Goal: Navigation & Orientation: Understand site structure

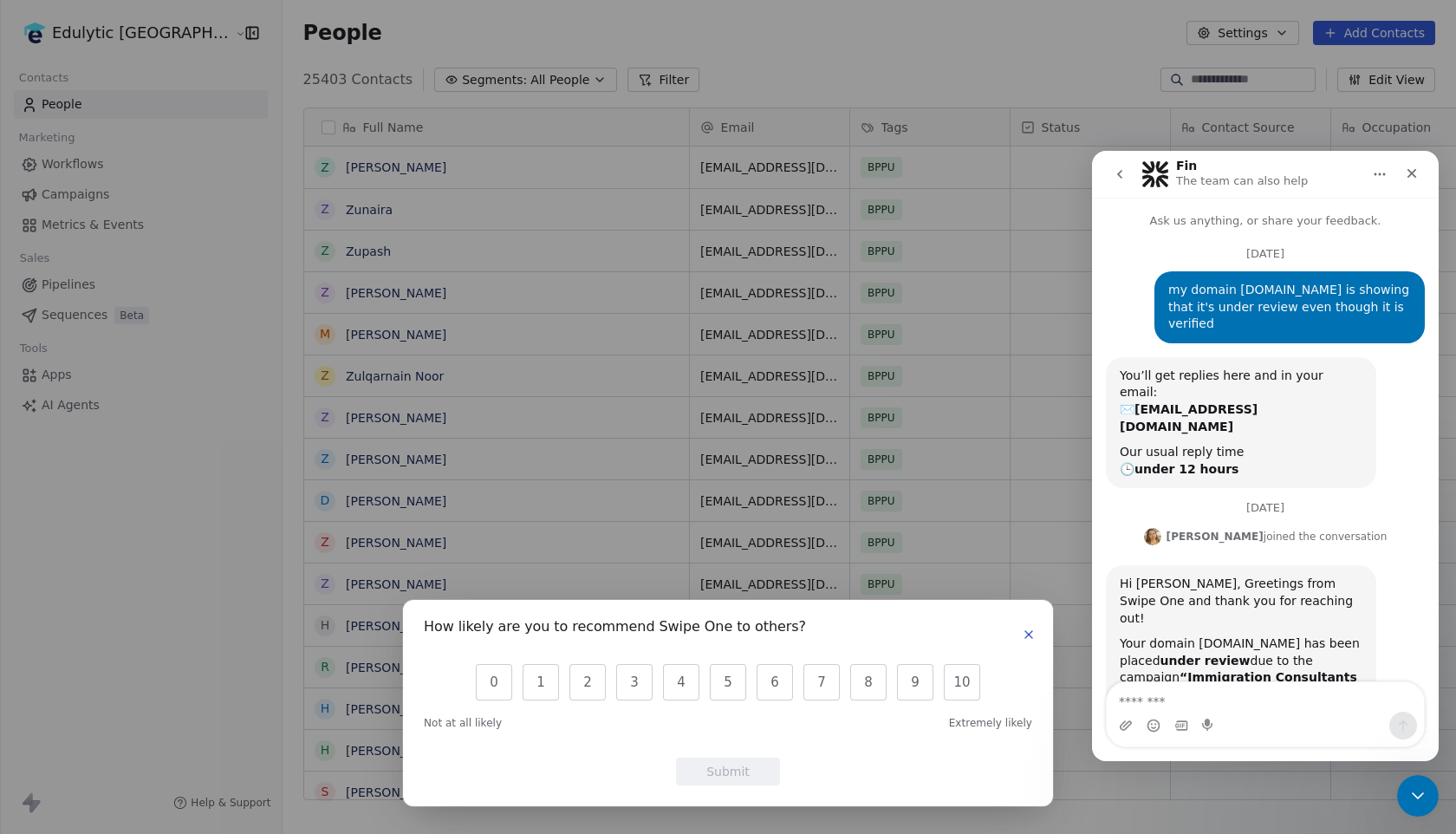
scroll to position [76, 0]
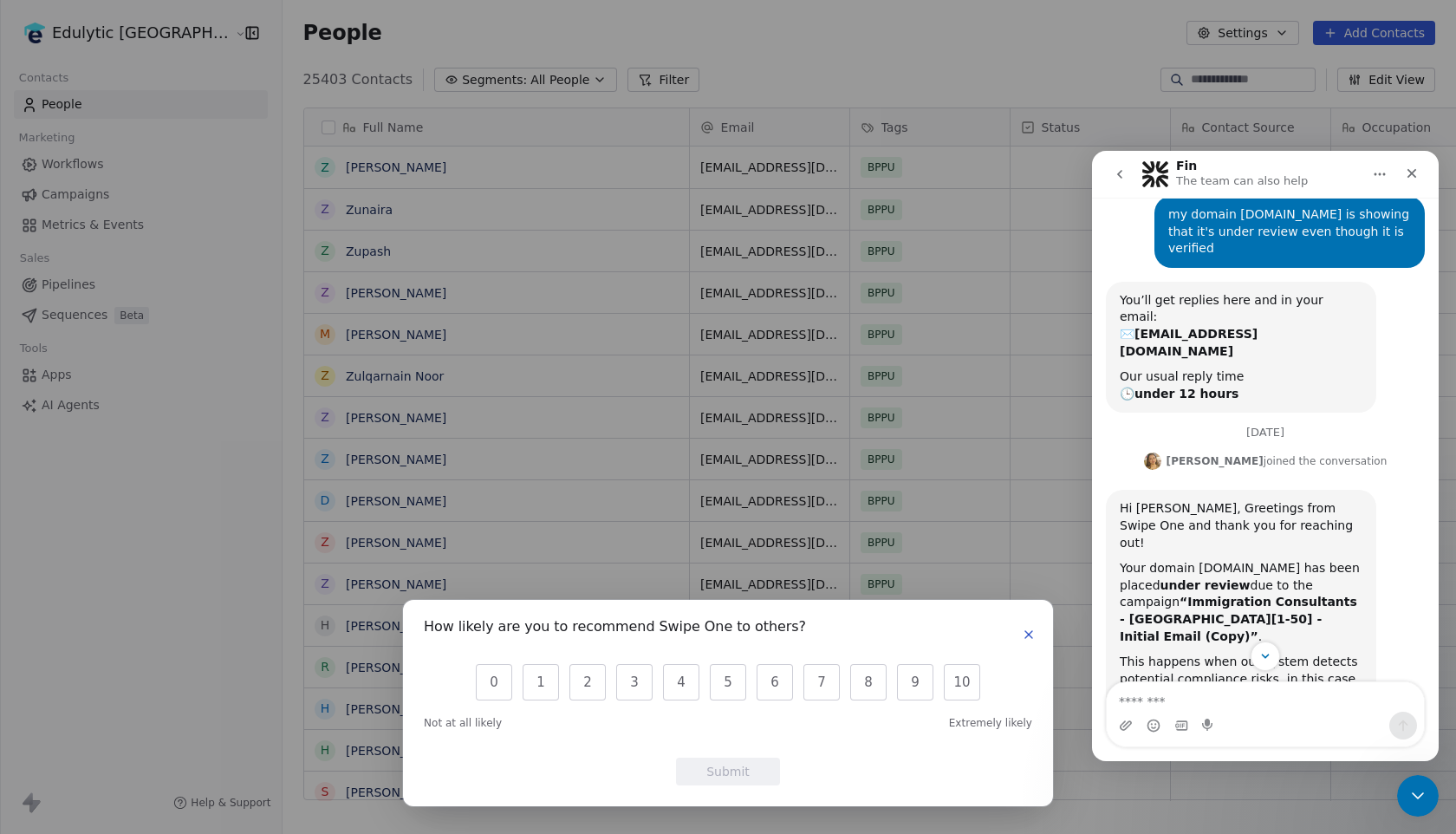
click at [1036, 636] on button "button" at bounding box center [1029, 635] width 21 height 21
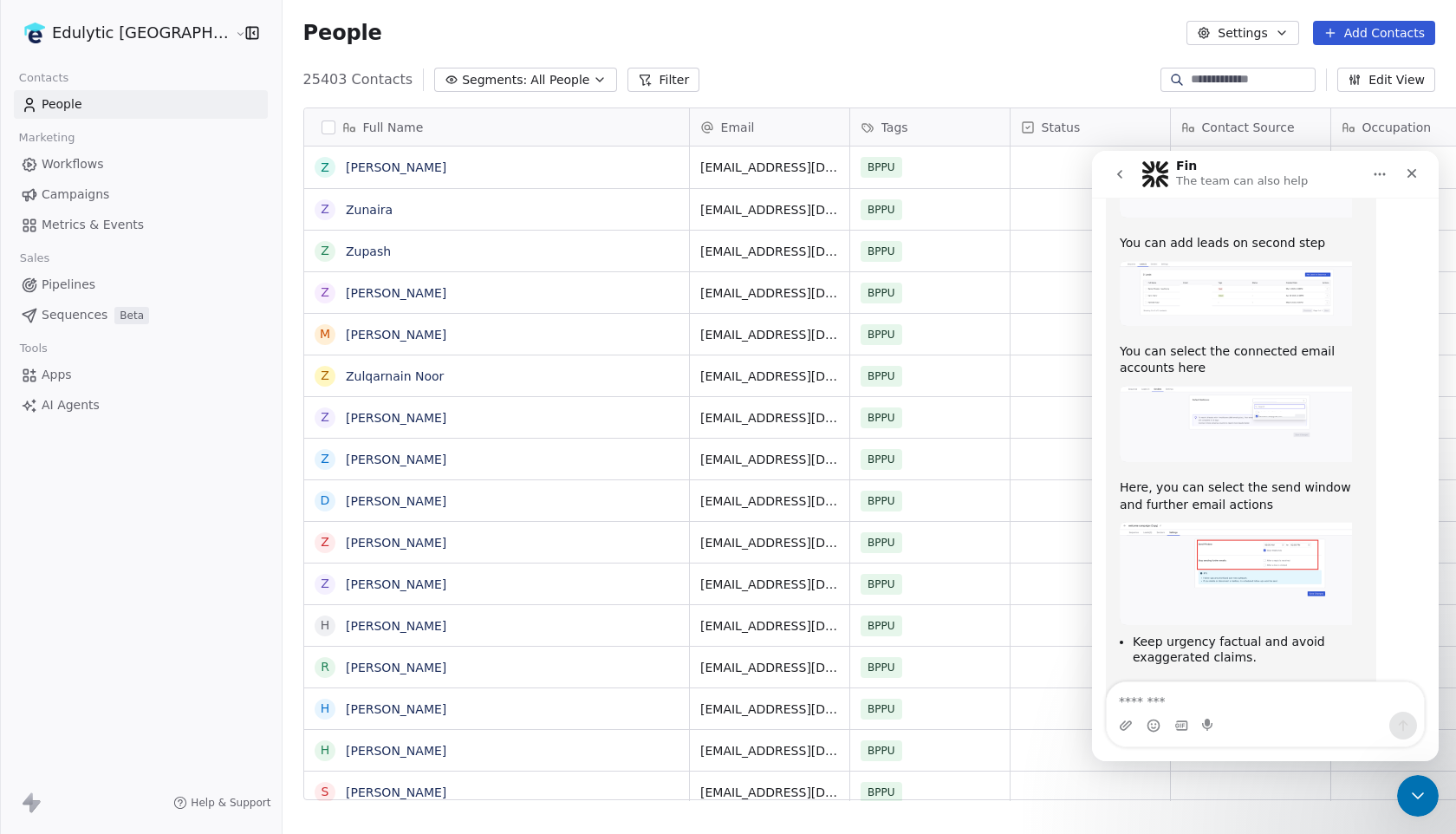
scroll to position [1506, 0]
click at [1262, 523] on img "Harinder says…" at bounding box center [1235, 574] width 232 height 102
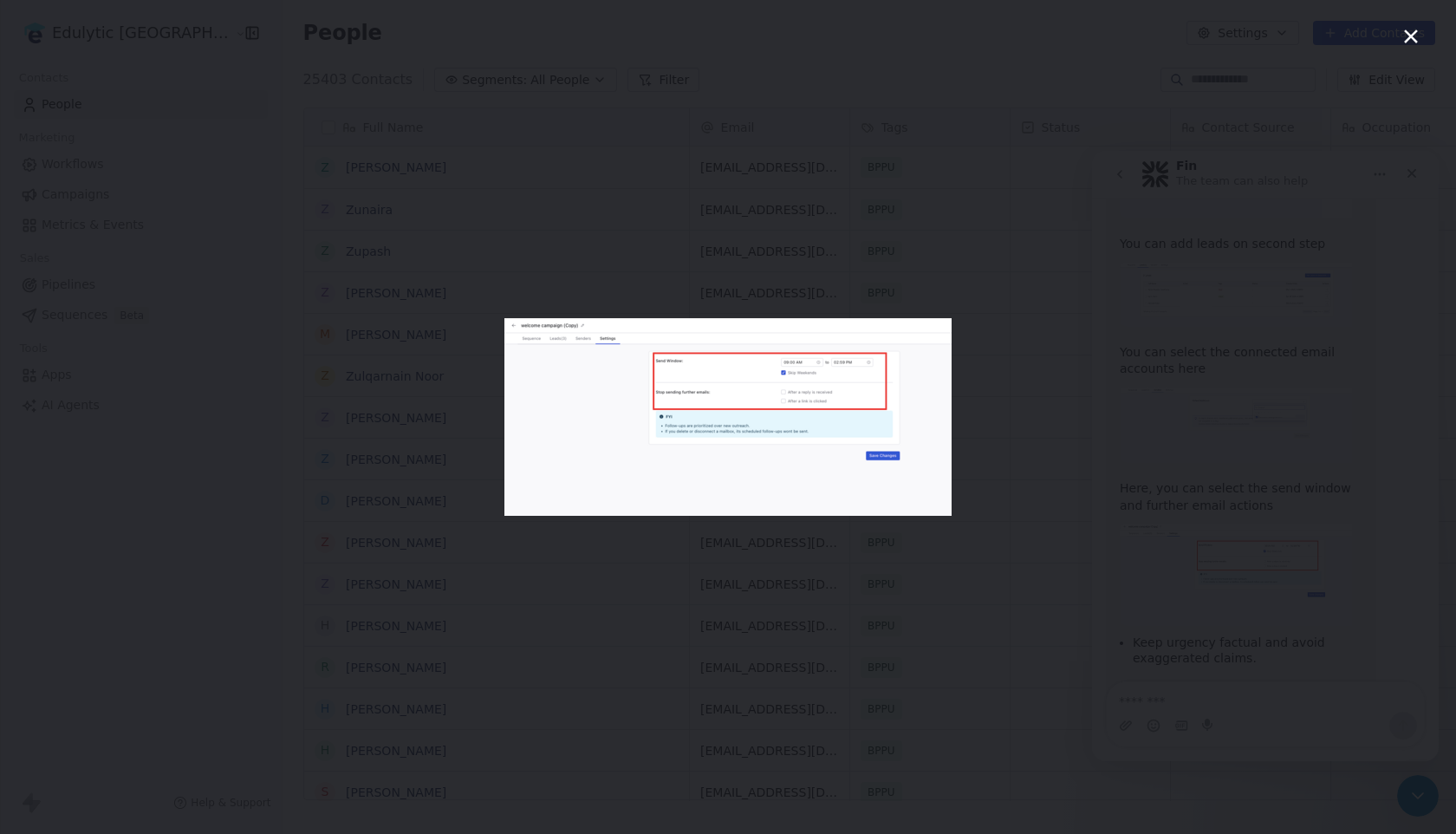
click at [918, 448] on img "Close" at bounding box center [727, 417] width 447 height 197
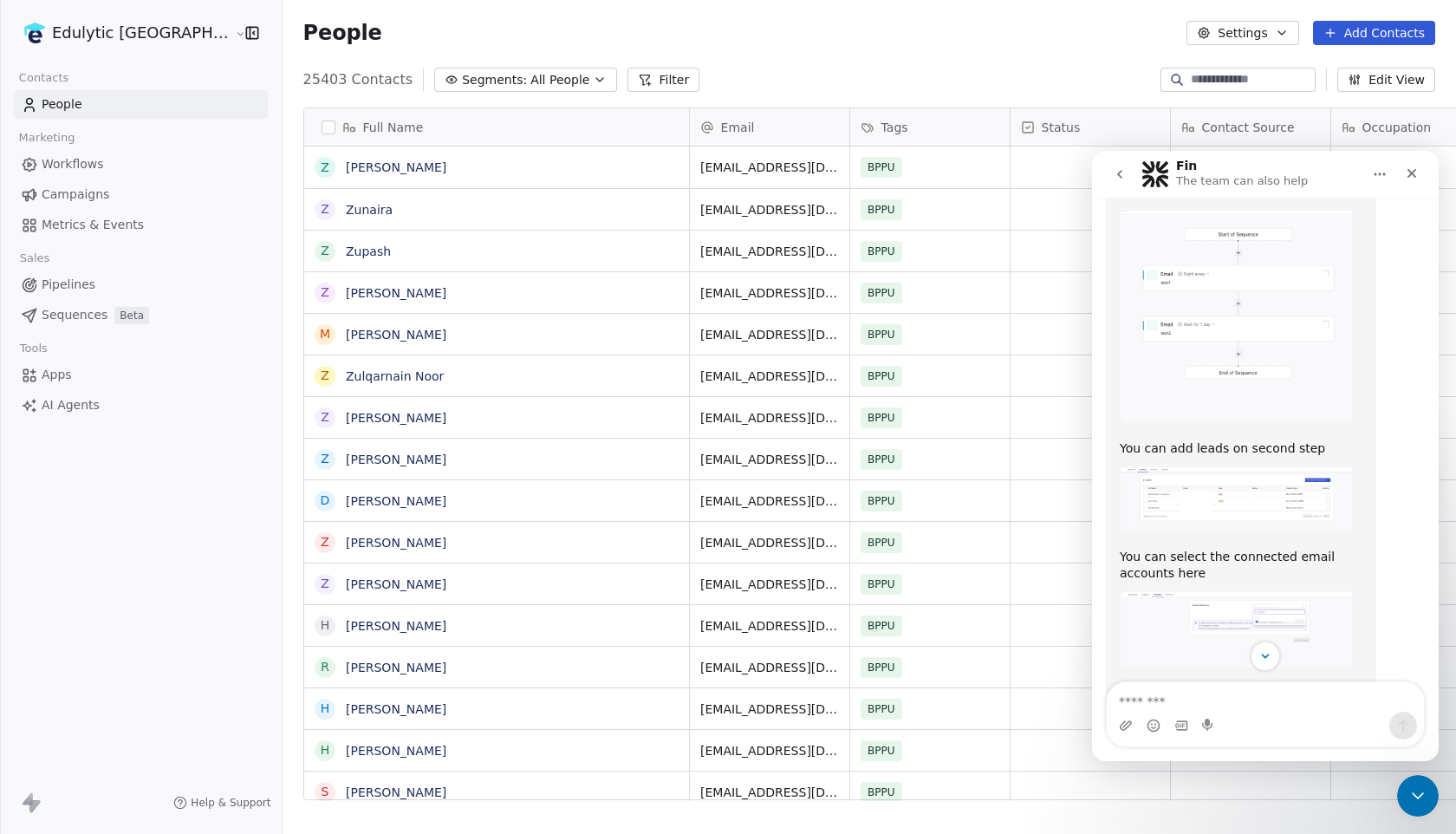
scroll to position [1154, 0]
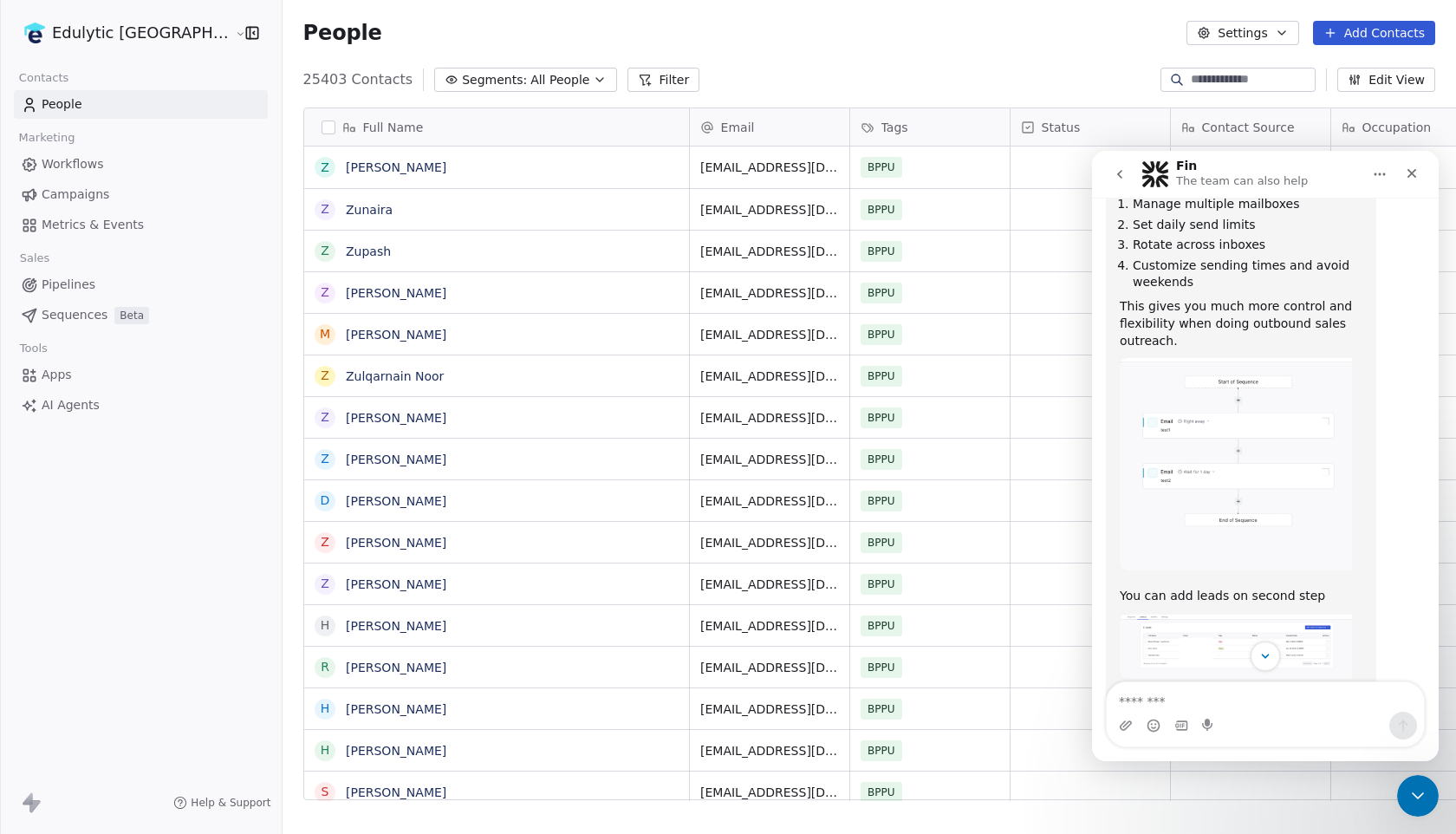
click at [1236, 372] on img "Harinder says…" at bounding box center [1235, 464] width 232 height 212
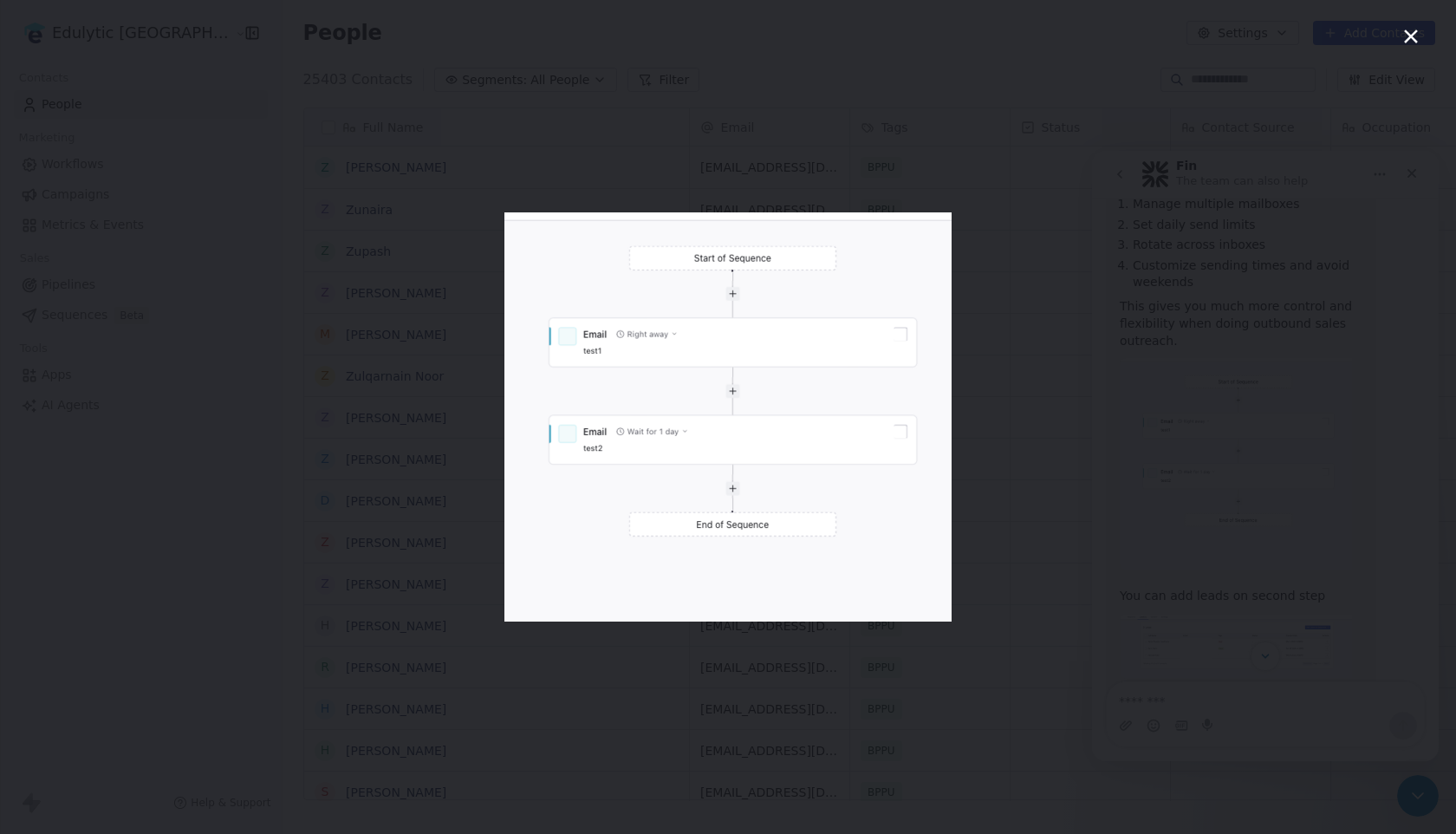
click at [1150, 408] on div "Intercom messenger" at bounding box center [728, 417] width 1456 height 834
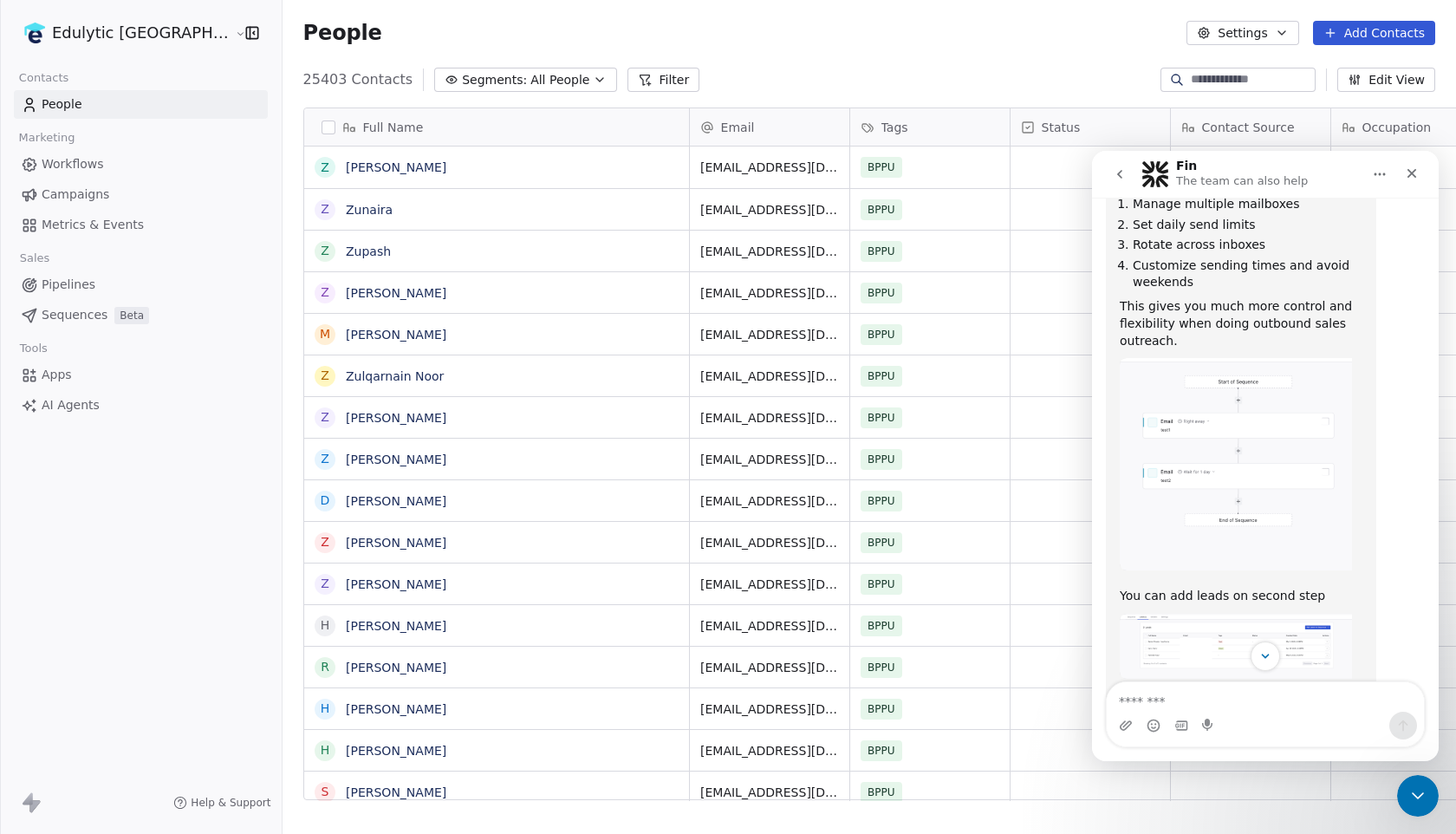
click at [1216, 614] on img "Harinder says…" at bounding box center [1235, 646] width 232 height 65
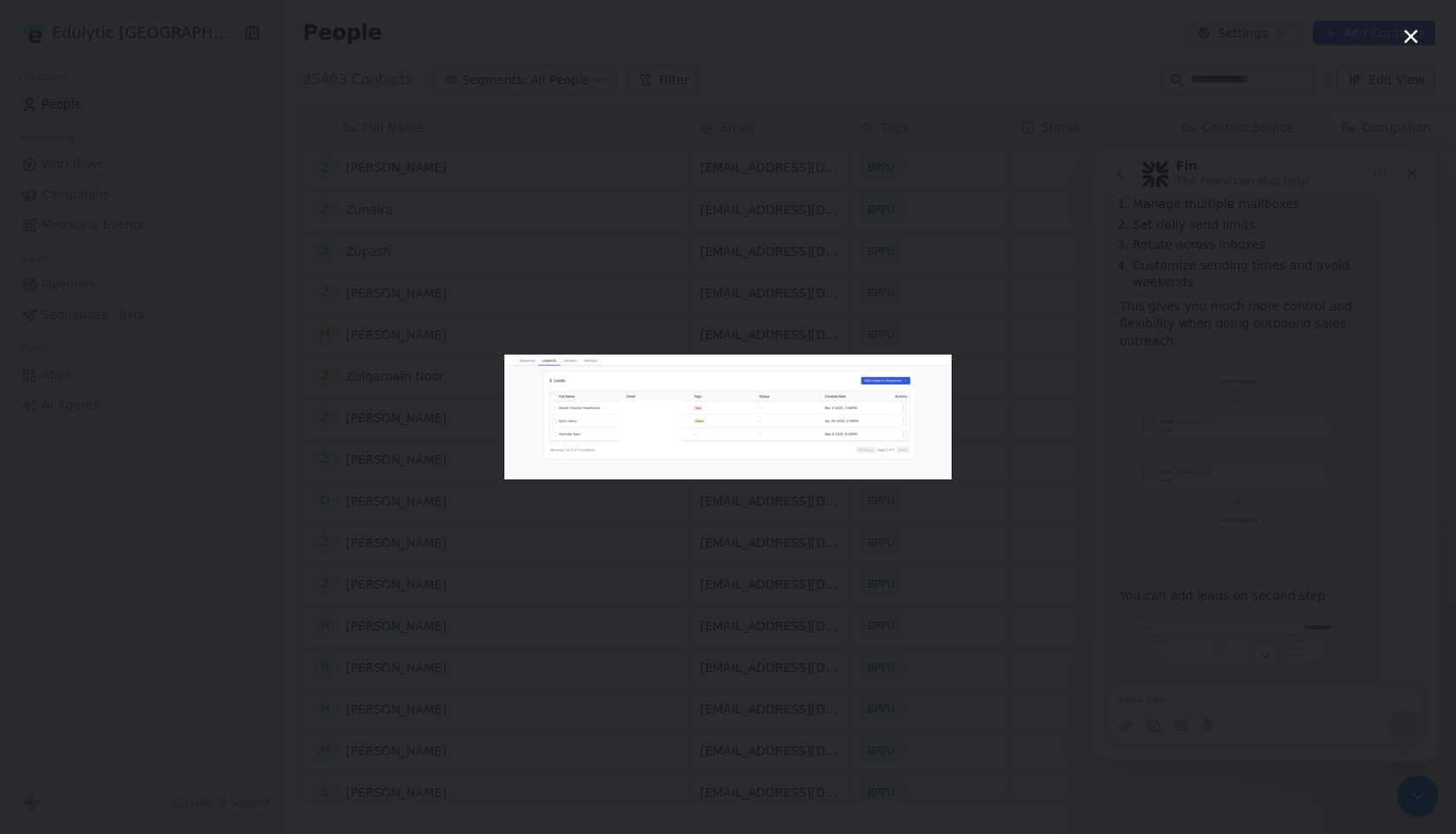
click at [1306, 599] on div "Intercom messenger" at bounding box center [728, 417] width 1456 height 834
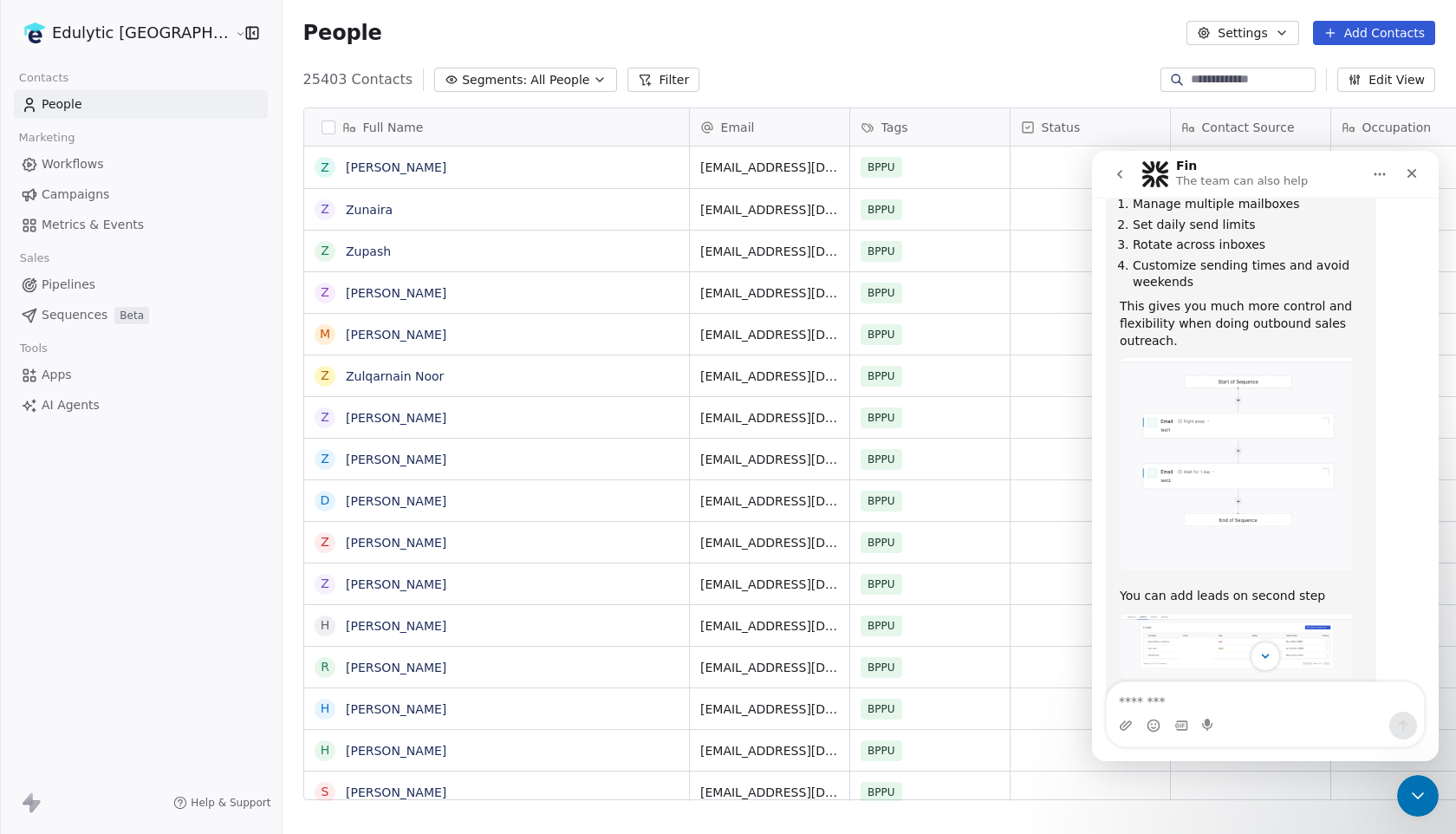
click at [1229, 657] on div "Intercom messenger" at bounding box center [1265, 656] width 346 height 29
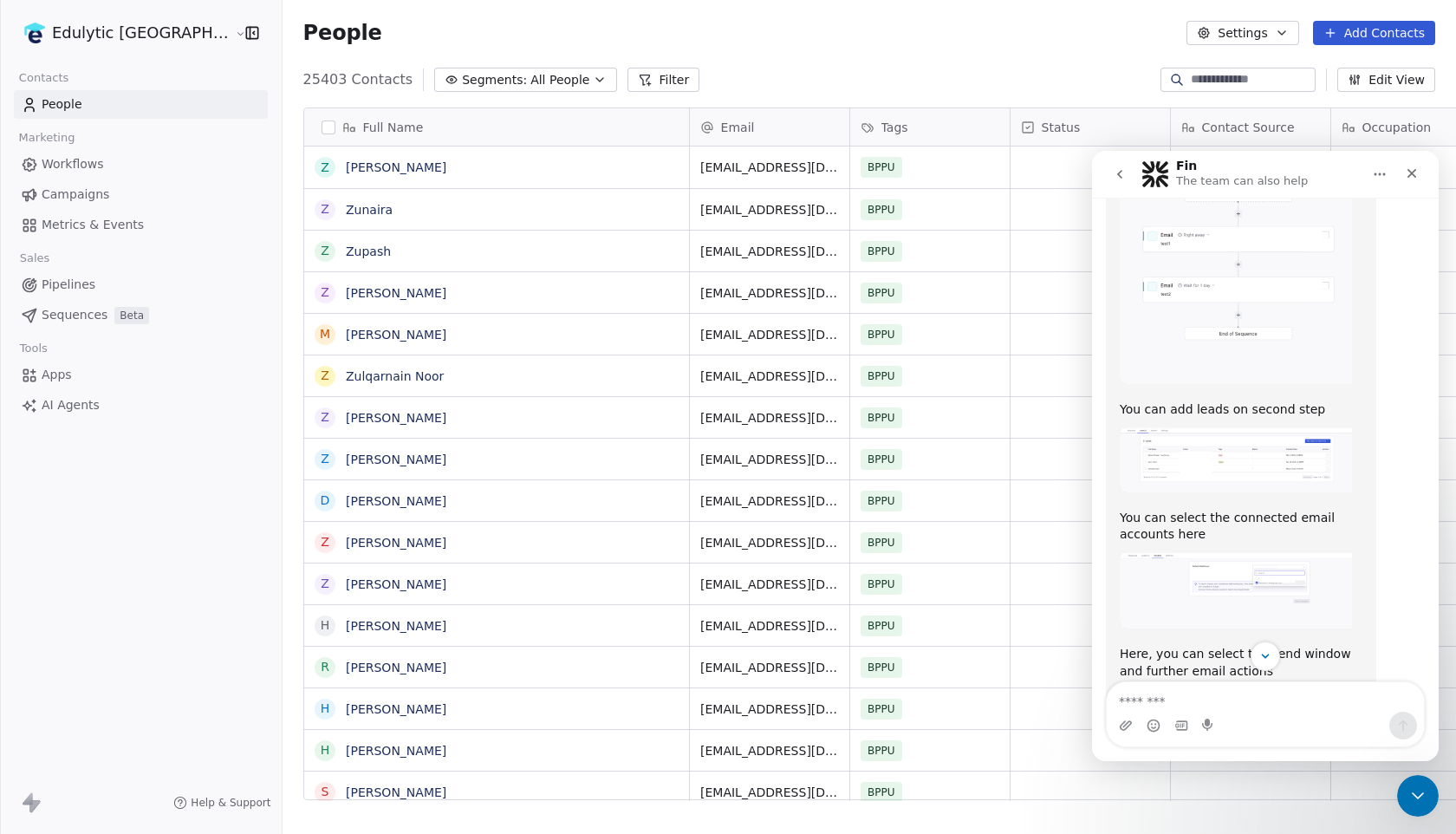
scroll to position [1382, 0]
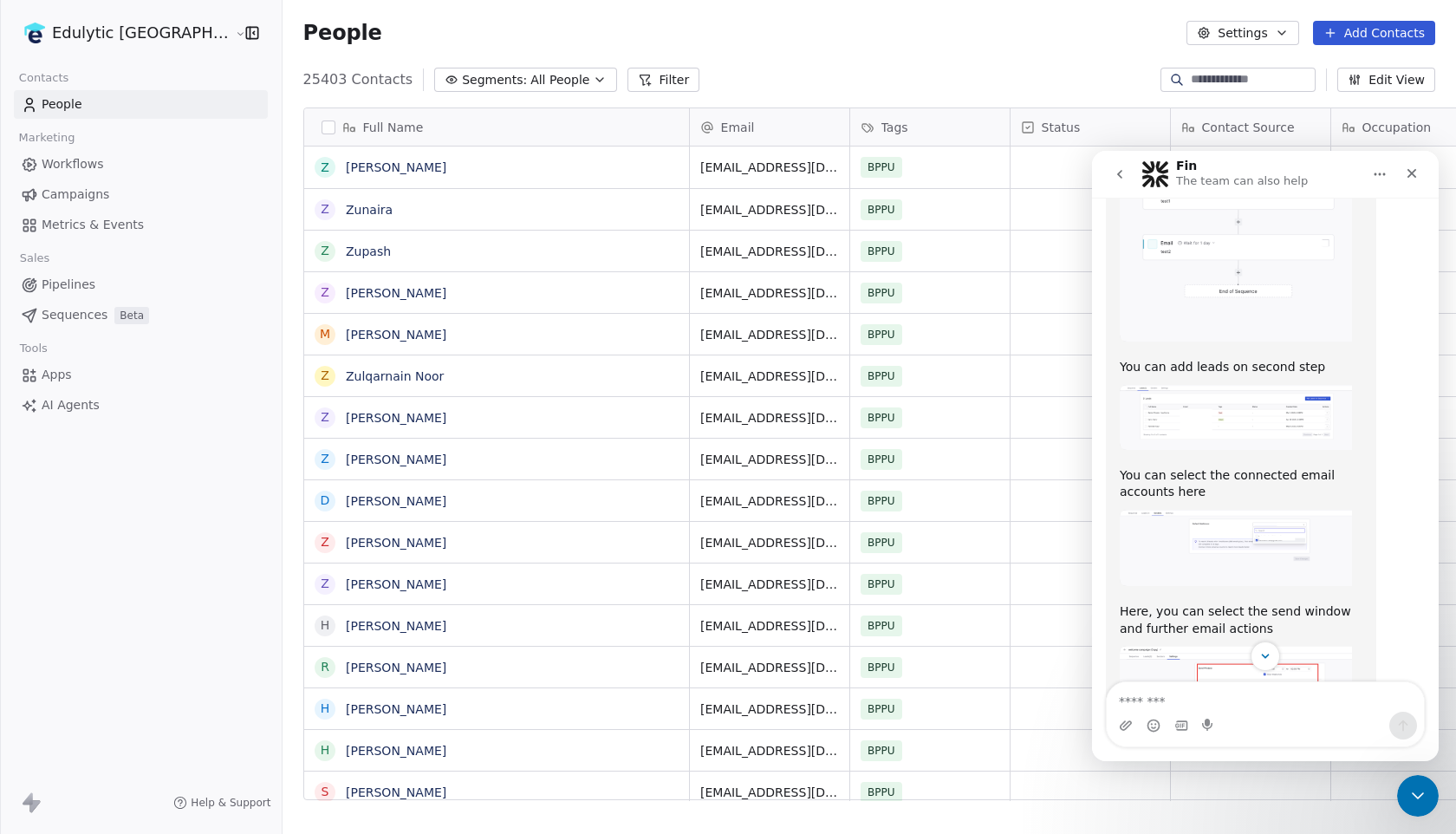
click at [1192, 510] on img "Harinder says…" at bounding box center [1235, 547] width 232 height 77
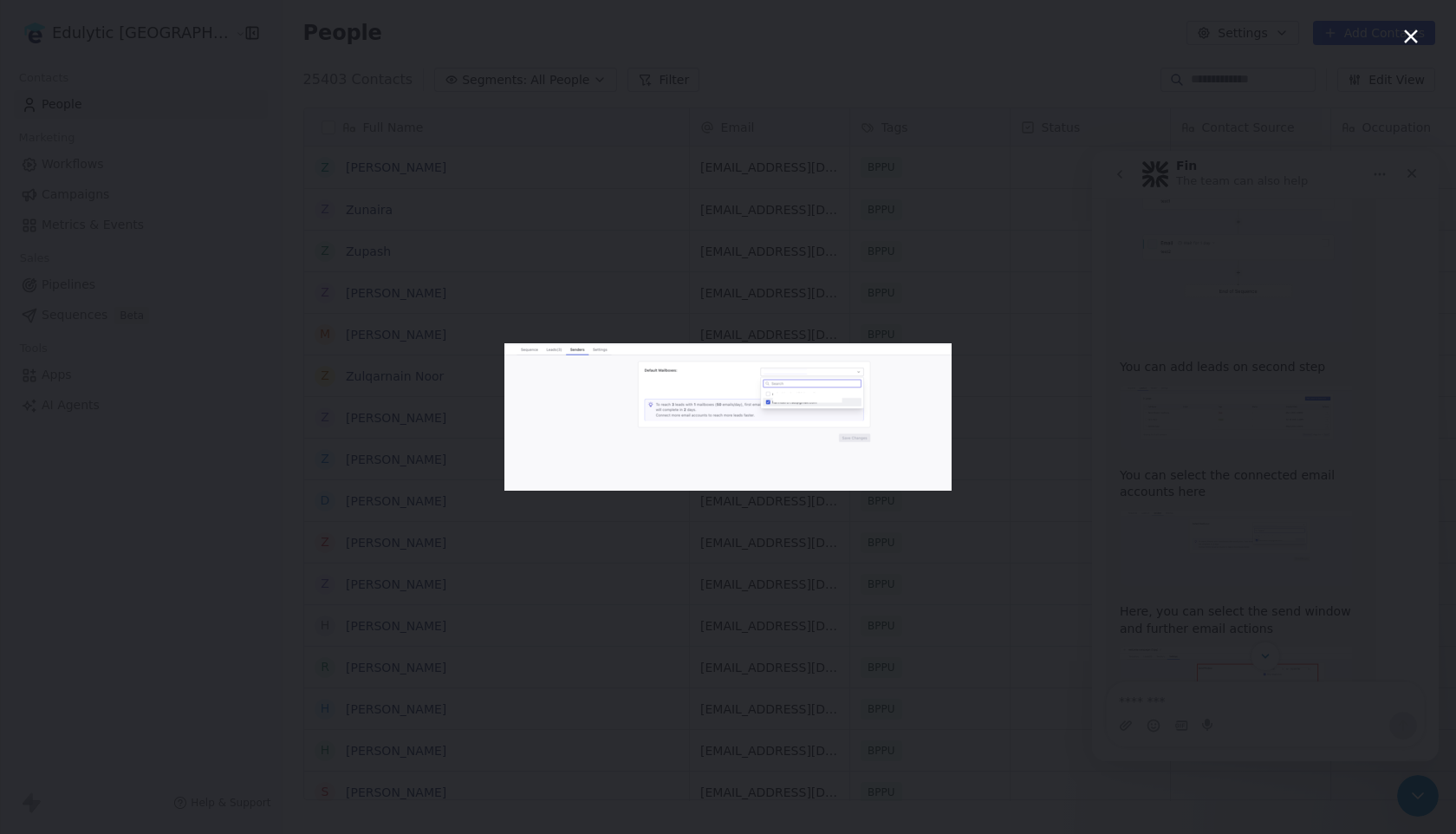
scroll to position [0, 0]
click at [963, 564] on div "Intercom messenger" at bounding box center [728, 417] width 1456 height 834
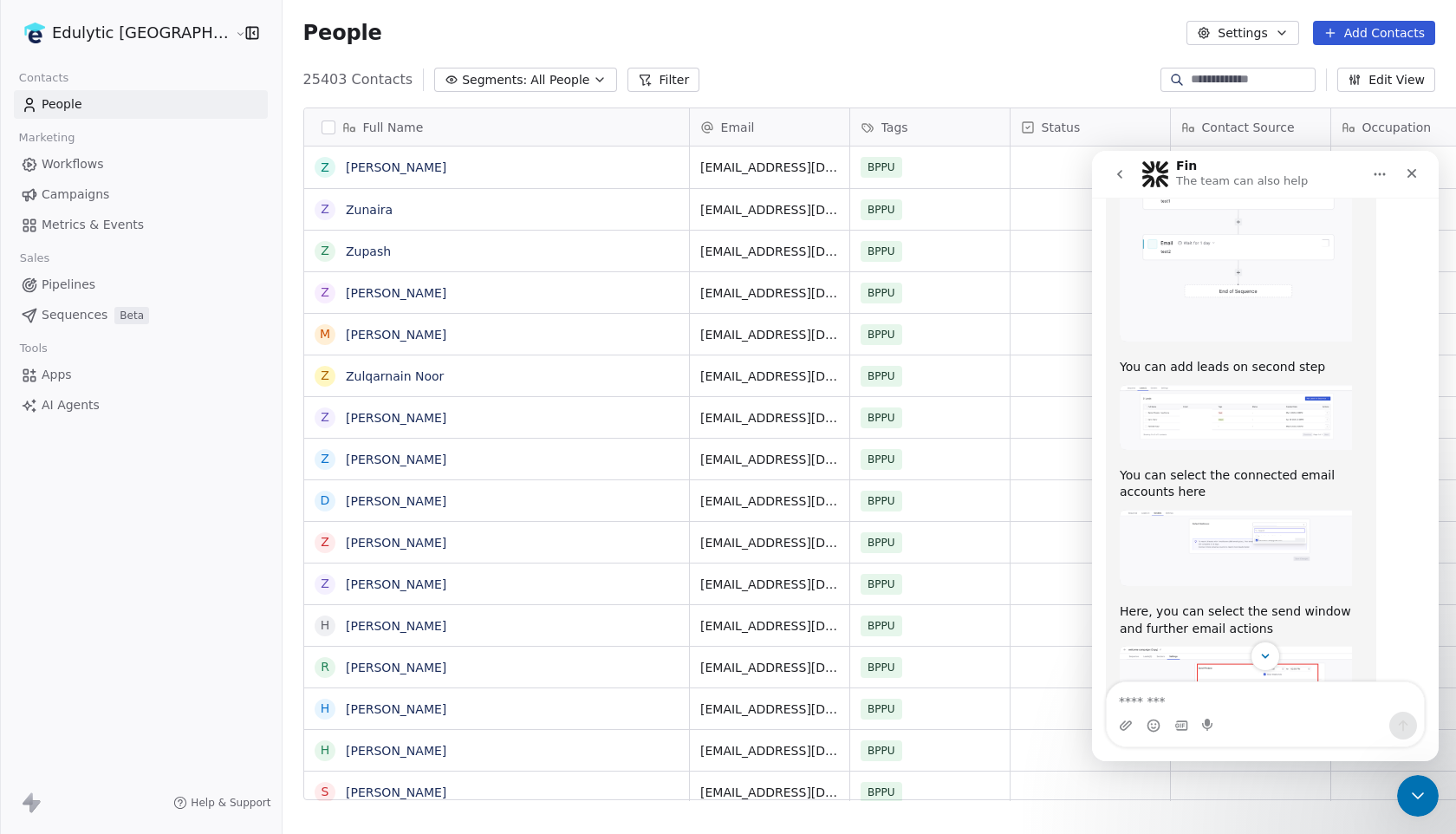
click at [1202, 645] on img "Harinder says…" at bounding box center [1235, 696] width 232 height 102
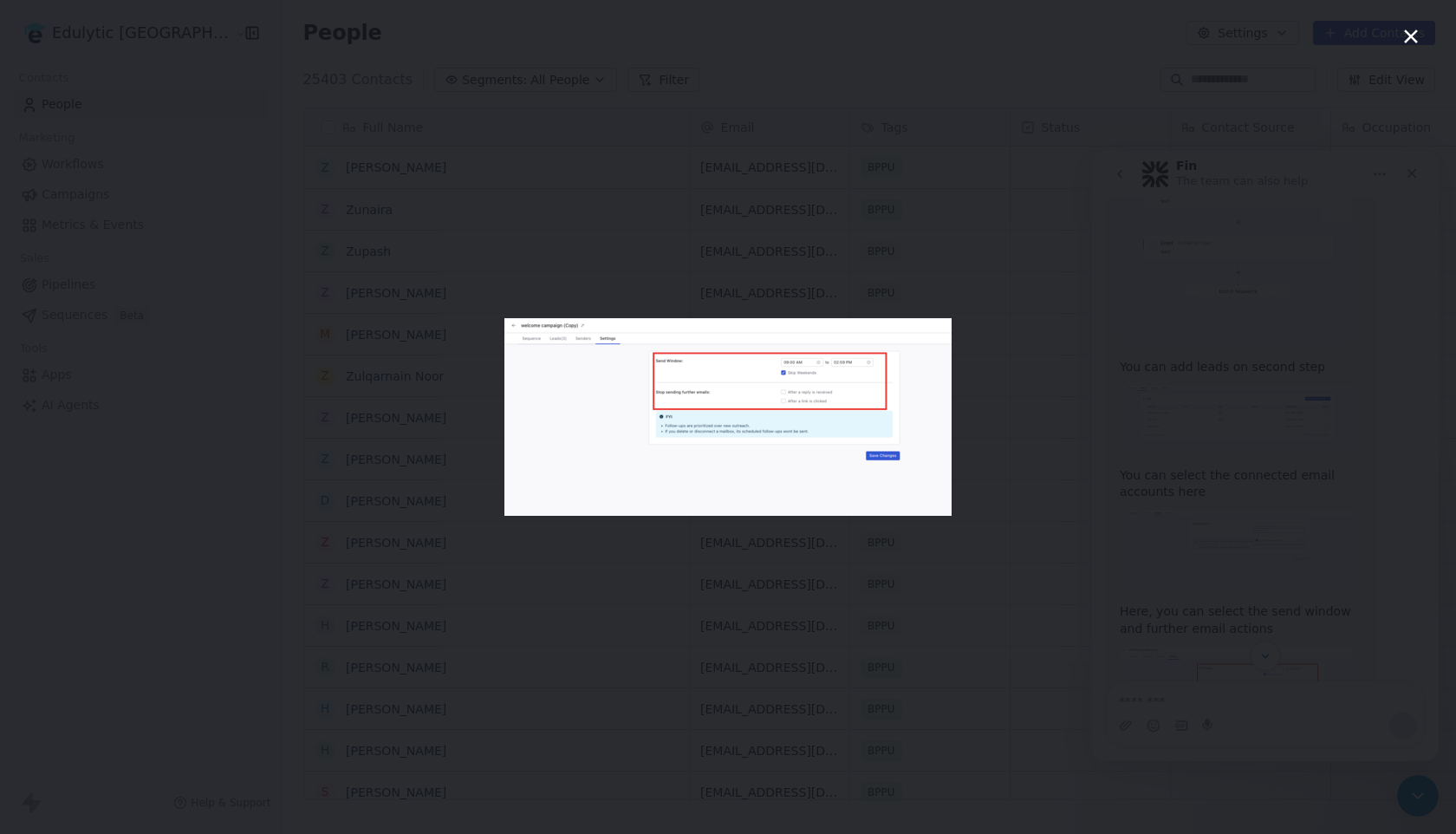
click at [1056, 650] on div "Intercom messenger" at bounding box center [728, 417] width 1456 height 834
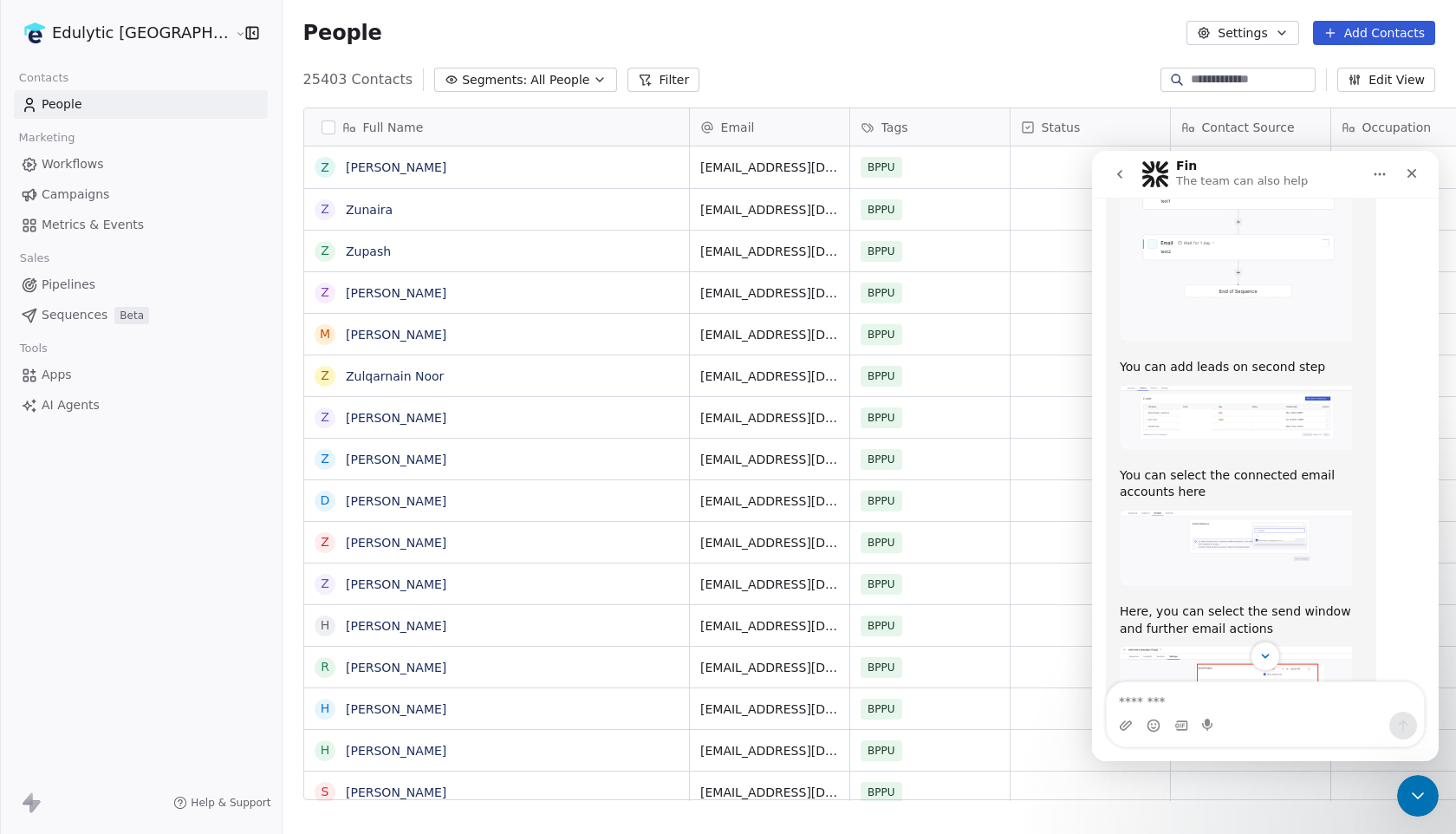
scroll to position [1507, 0]
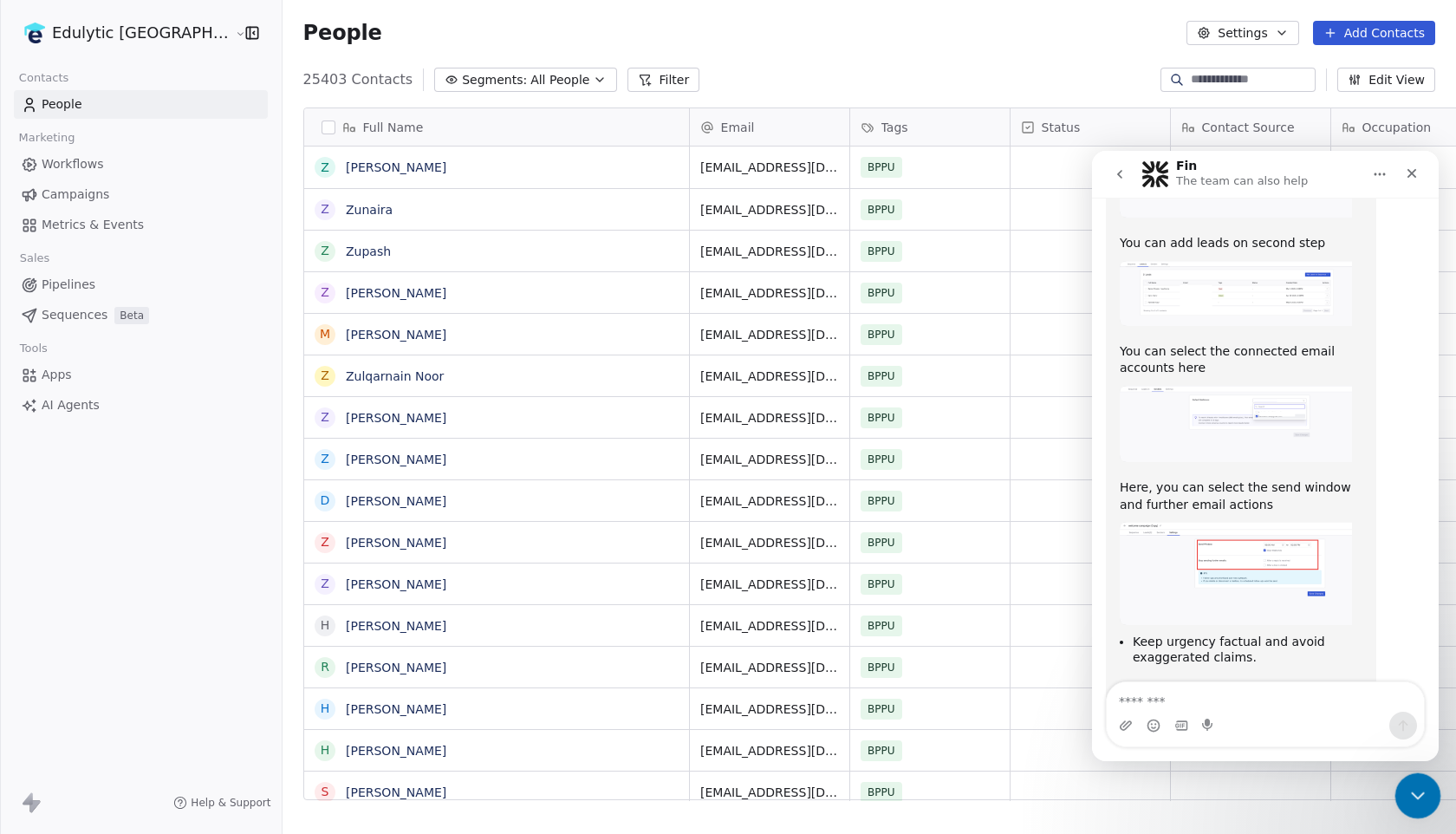
click at [1306, 739] on icon "Close Intercom Messenger" at bounding box center [1415, 793] width 21 height 21
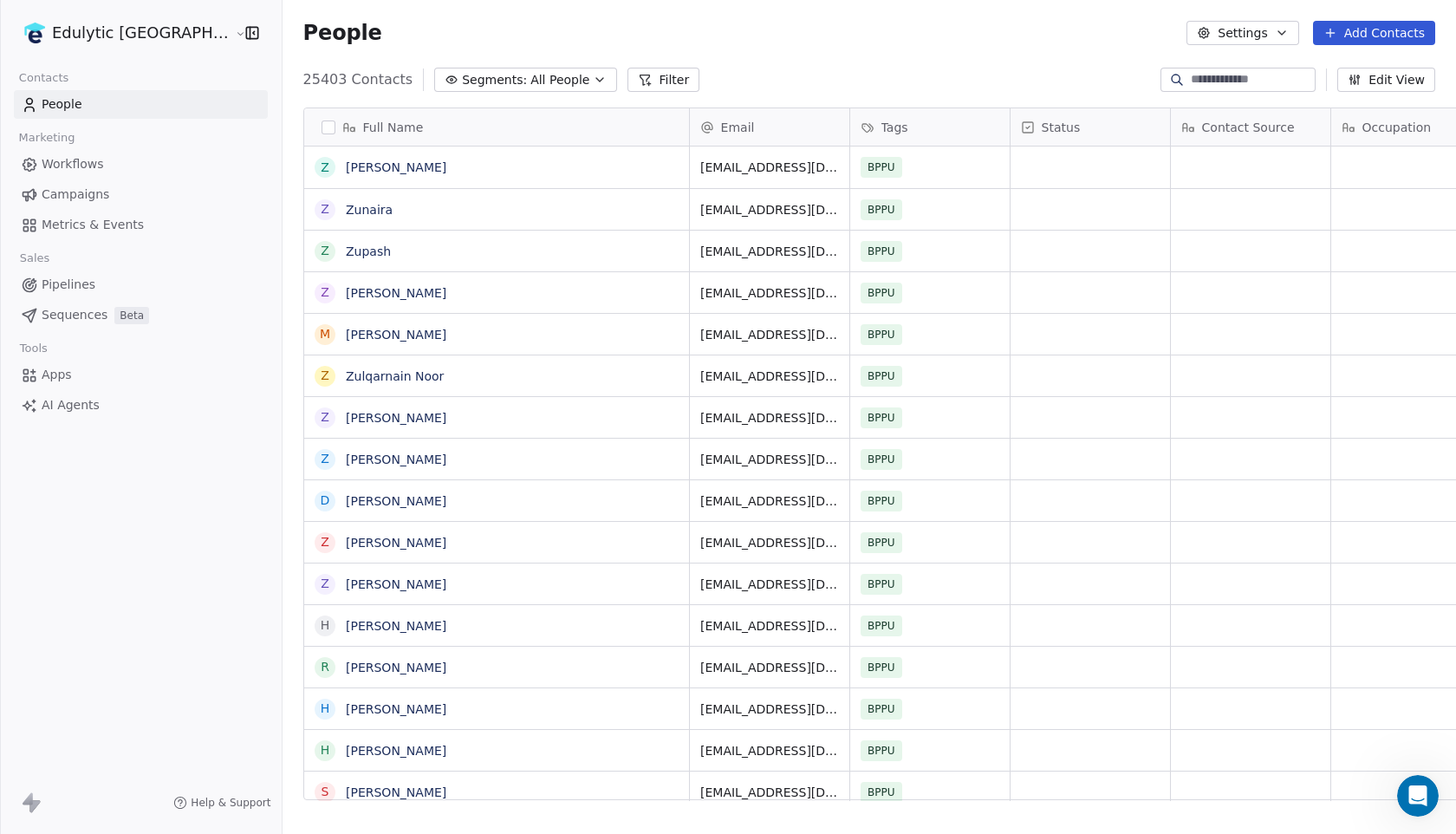
click at [59, 195] on span "Campaigns" at bounding box center [75, 194] width 68 height 19
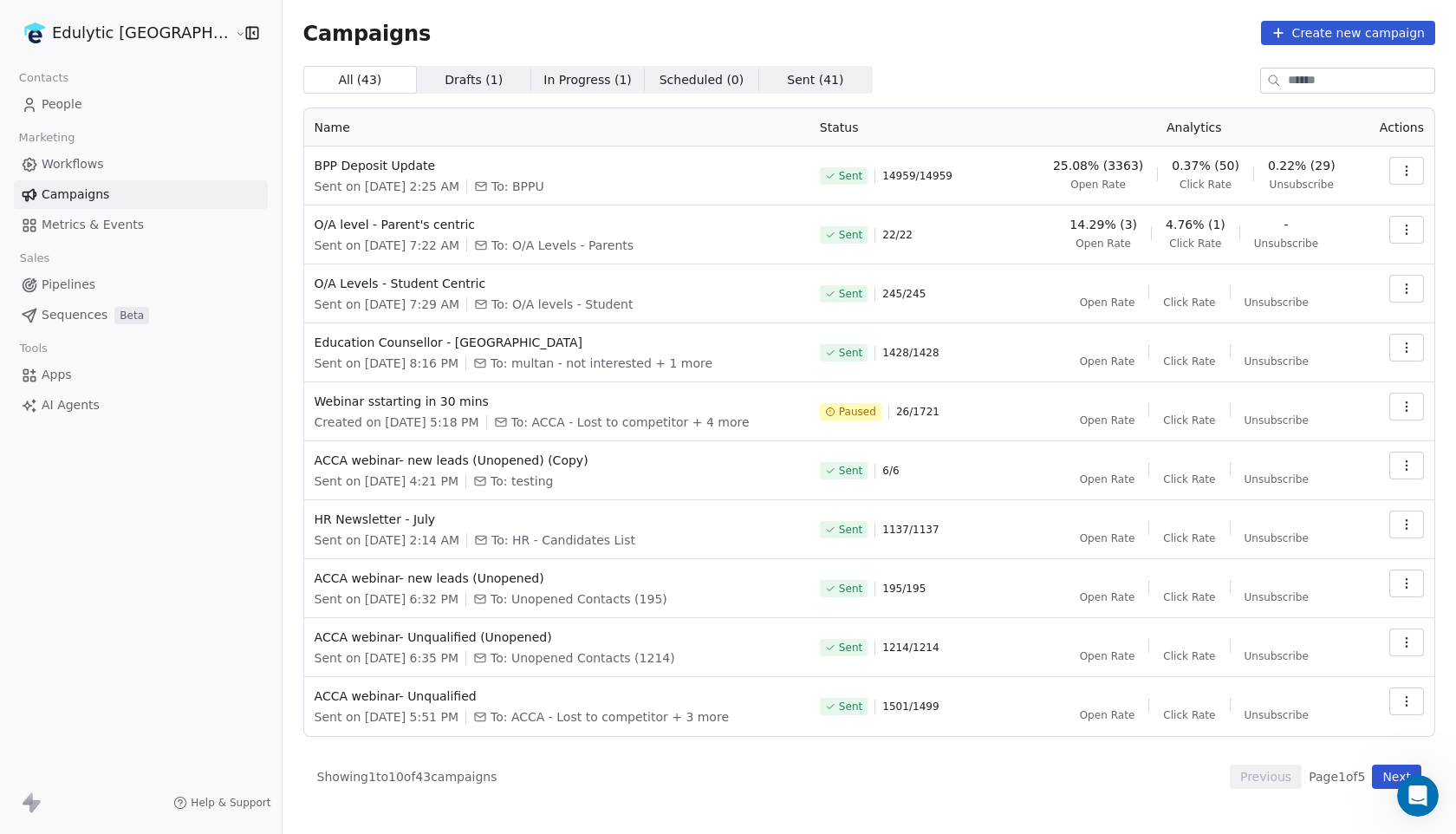
click at [104, 227] on span "Metrics & Events" at bounding box center [93, 225] width 102 height 19
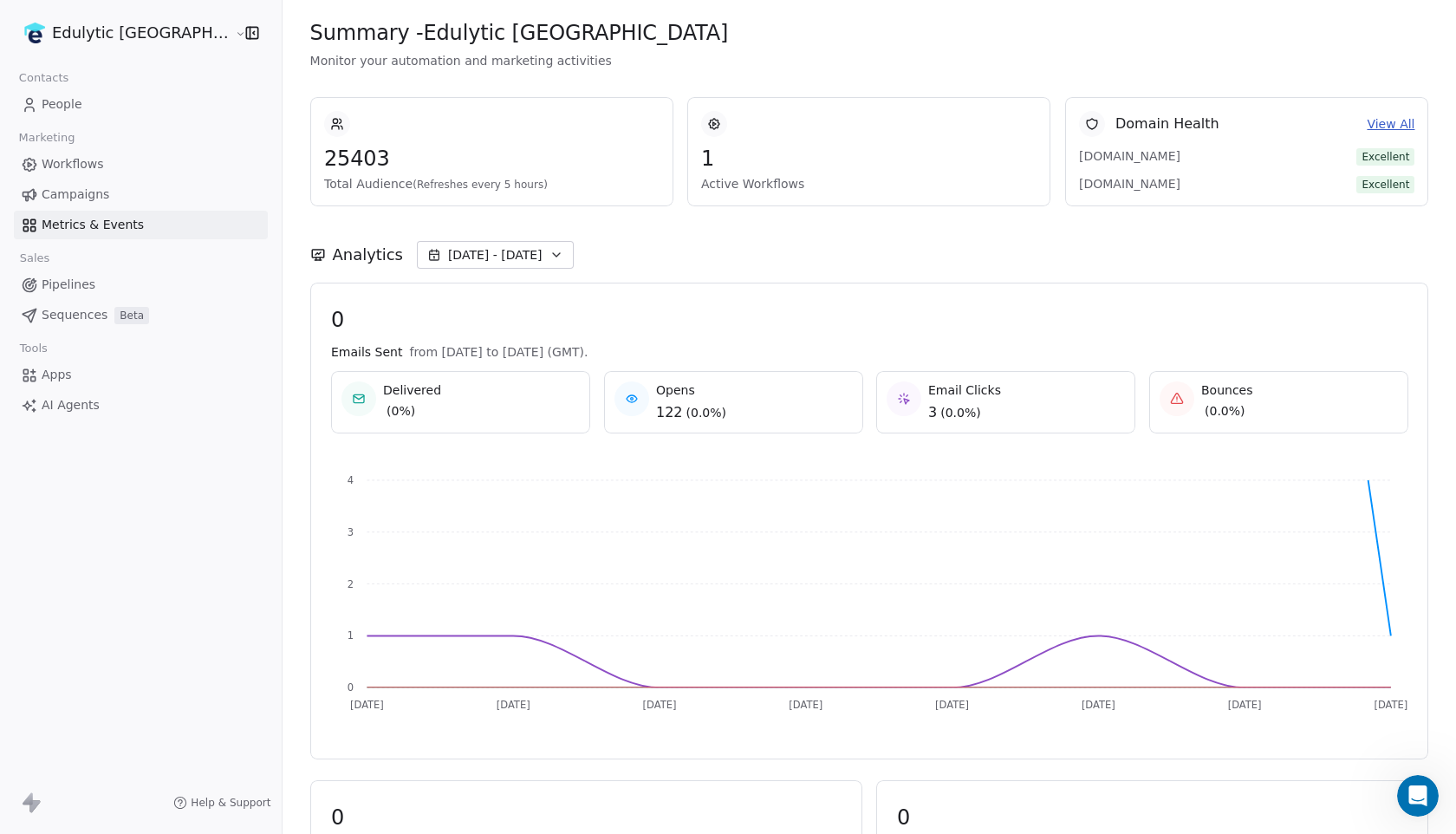
click at [102, 160] on link "Workflows" at bounding box center [141, 164] width 254 height 28
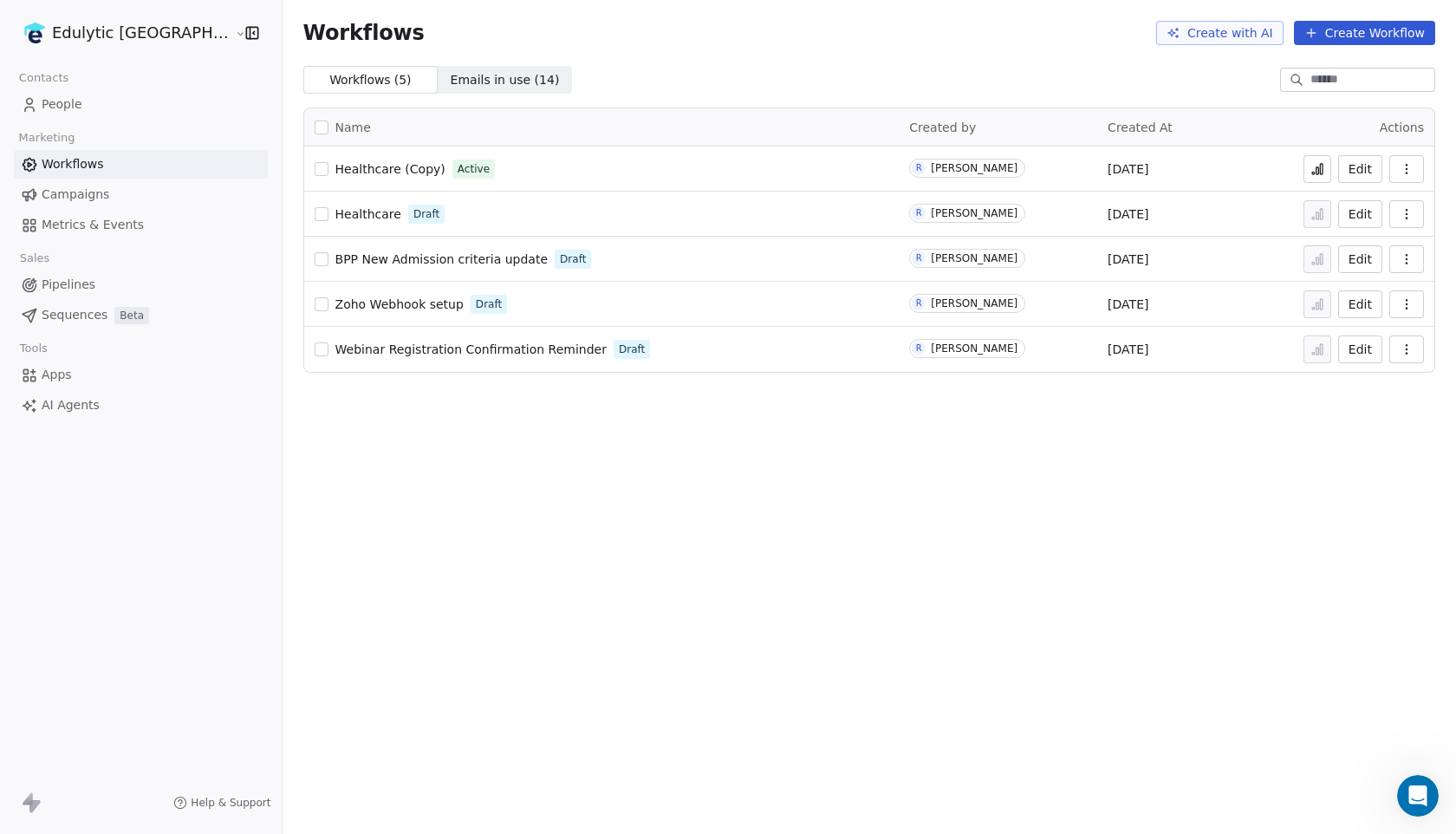
click at [450, 77] on span "Emails in use ( 14 )" at bounding box center [505, 80] width 109 height 19
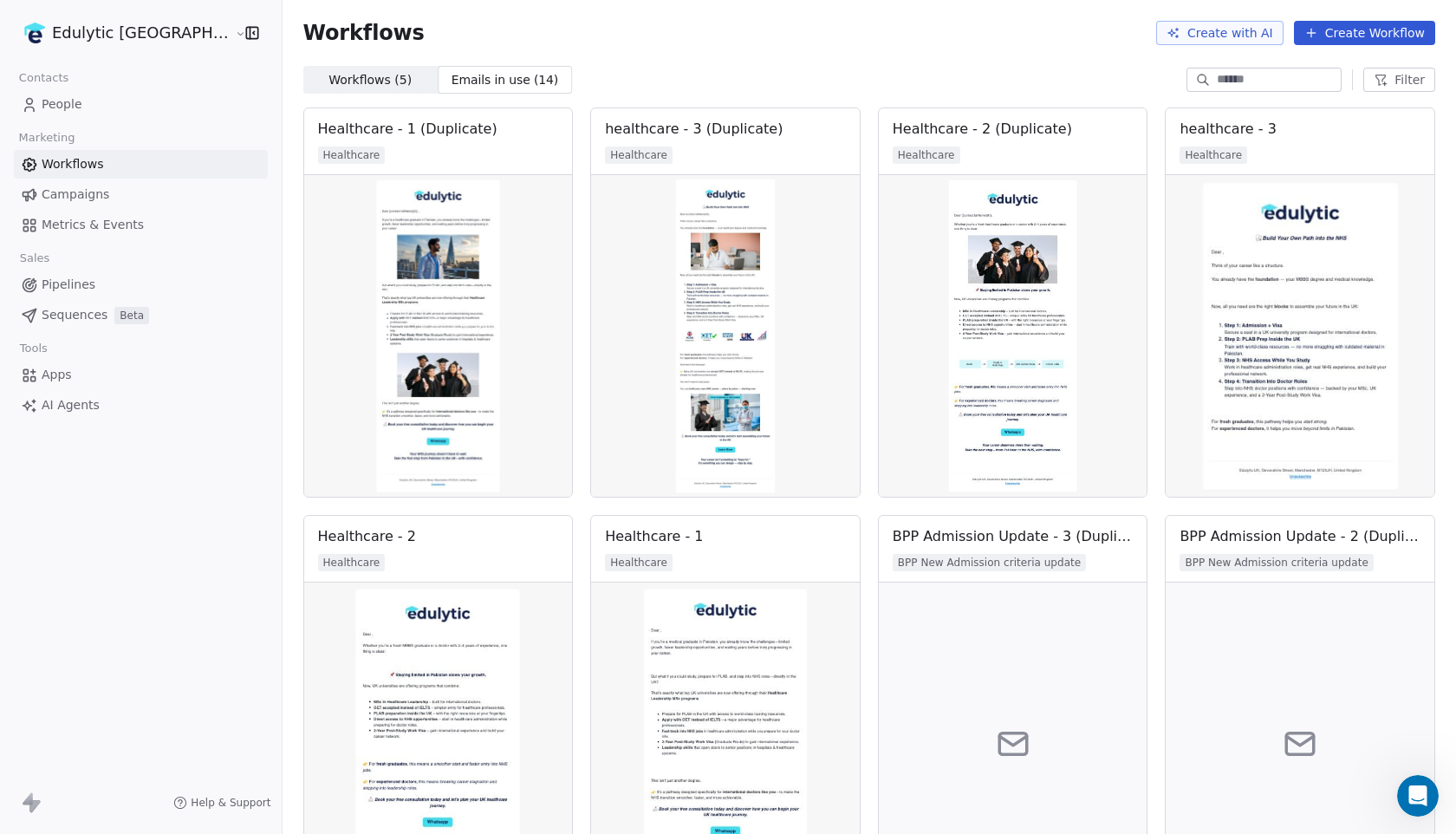
click at [329, 83] on span "Workflows ( 5 )" at bounding box center [370, 80] width 83 height 19
